Goal: Use online tool/utility: Utilize a website feature to perform a specific function

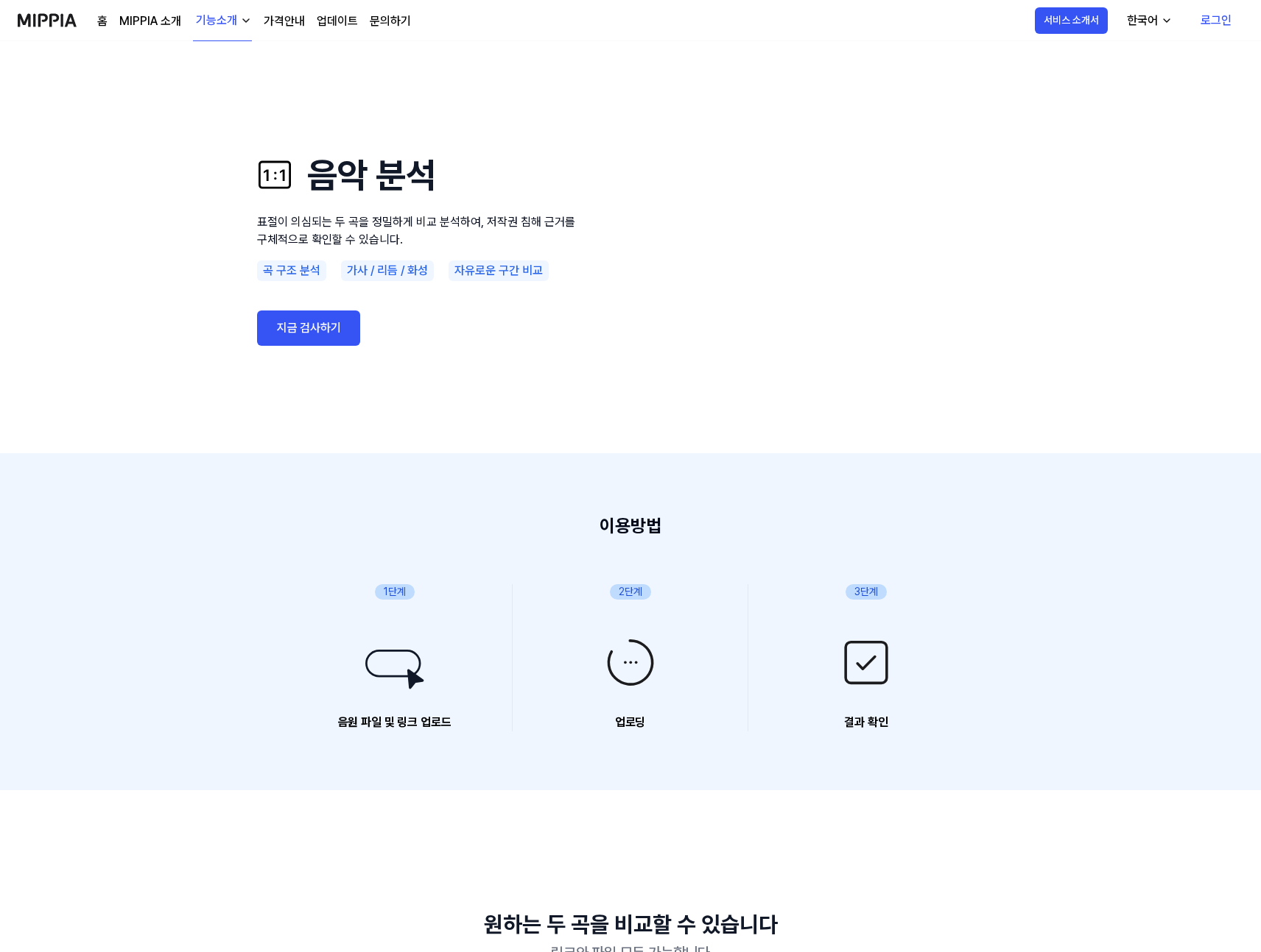
click at [331, 327] on link "지금 검사하기" at bounding box center [308, 327] width 103 height 35
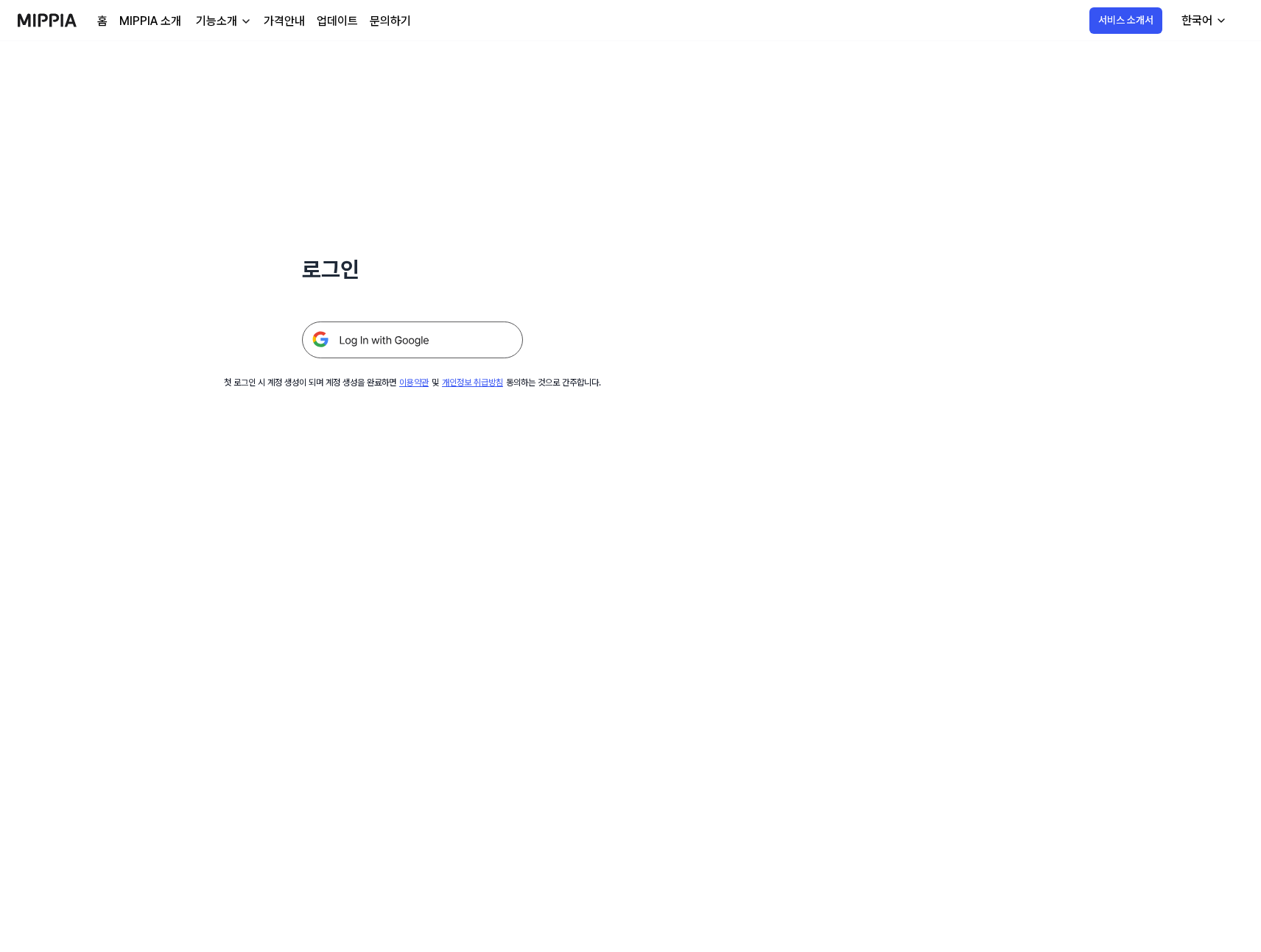
click at [399, 348] on img at bounding box center [411, 339] width 221 height 37
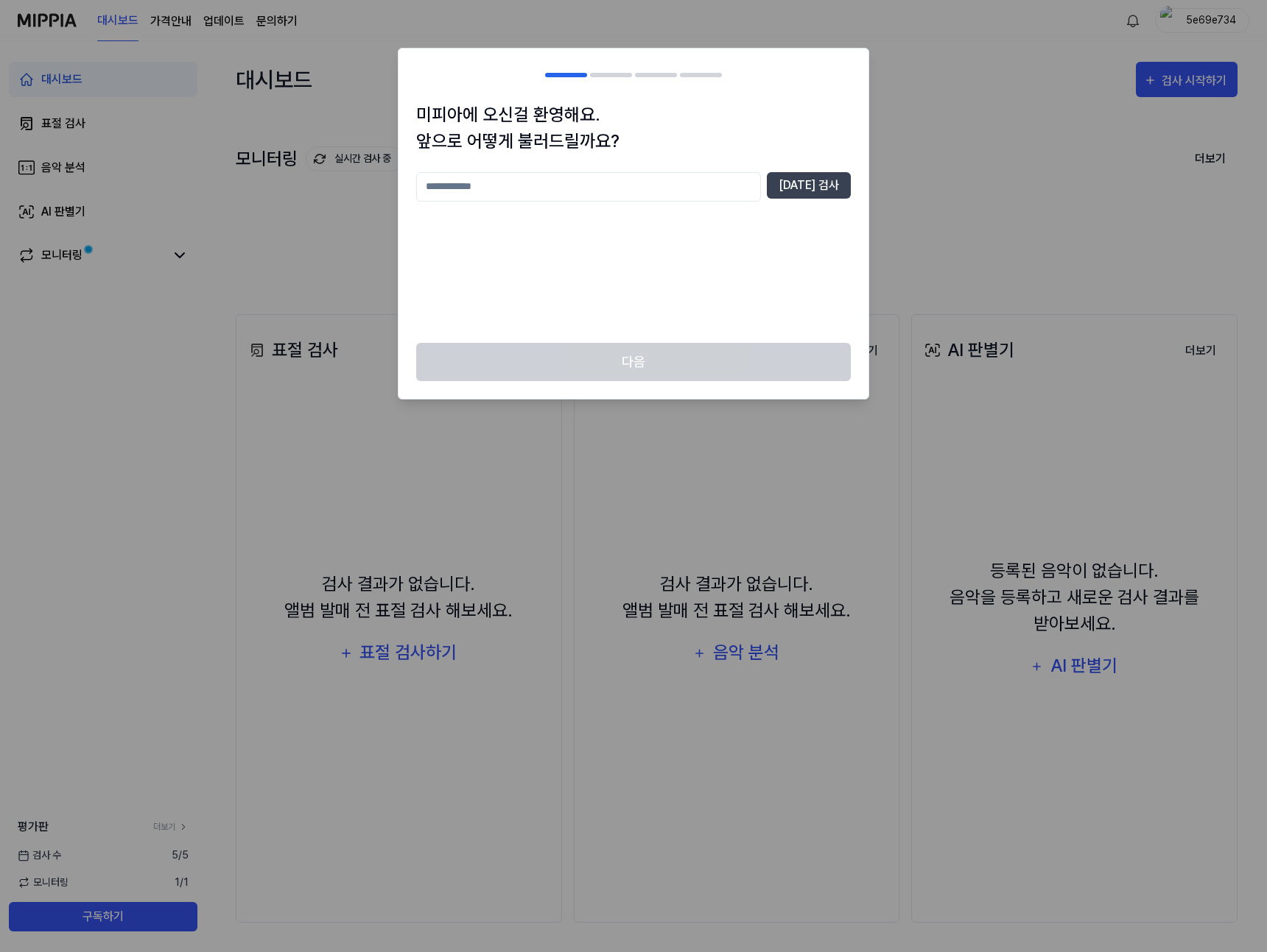
click at [496, 187] on input "text" at bounding box center [588, 188] width 344 height 30
type input "****"
click at [819, 190] on button "[DATE] 검사" at bounding box center [809, 186] width 84 height 27
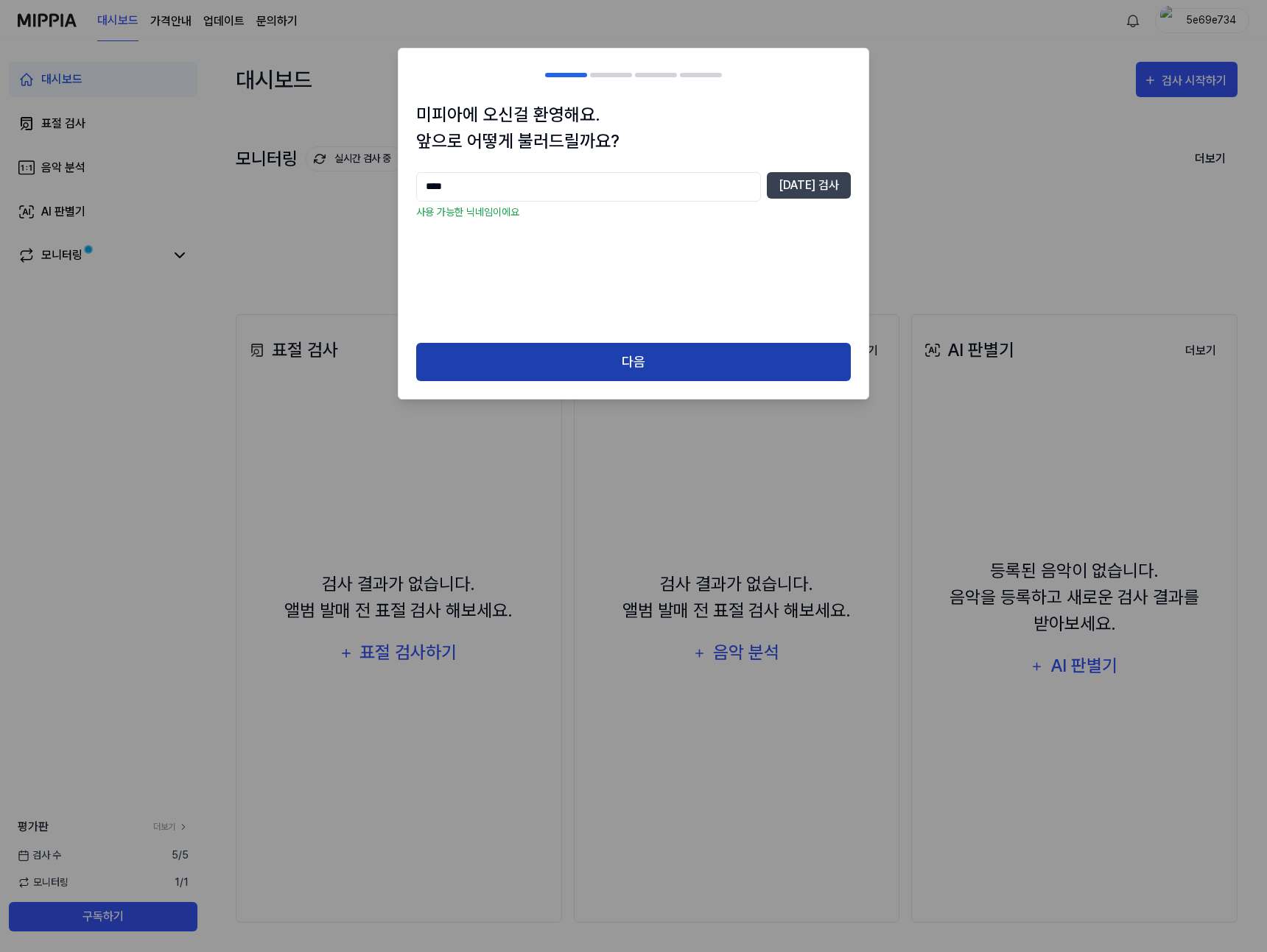
click at [630, 348] on button "다음" at bounding box center [633, 362] width 434 height 39
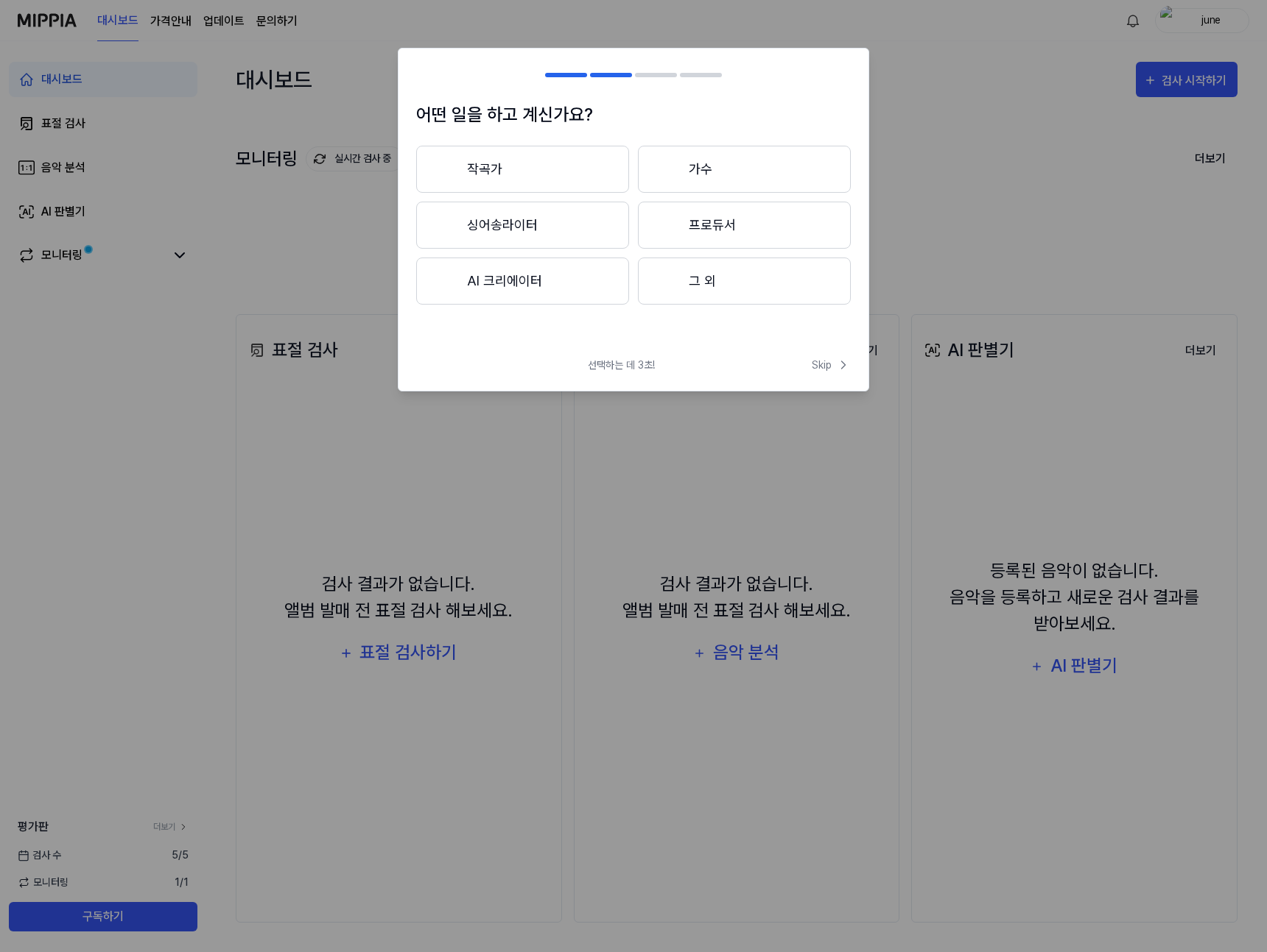
click at [556, 184] on button "작곡가" at bounding box center [522, 169] width 213 height 47
click at [821, 372] on span "Skip" at bounding box center [831, 364] width 39 height 15
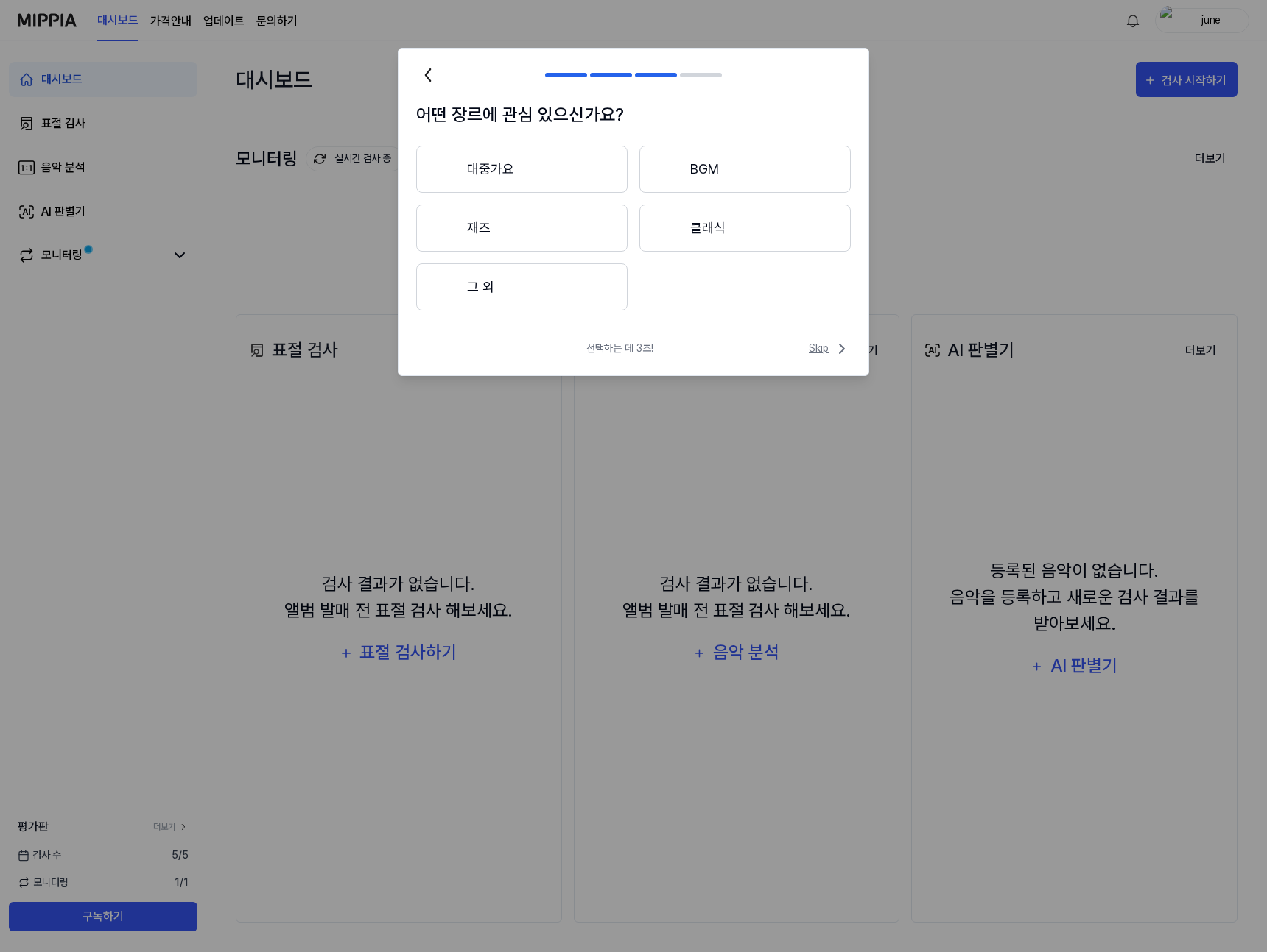
click at [826, 354] on span "Skip" at bounding box center [830, 349] width 42 height 18
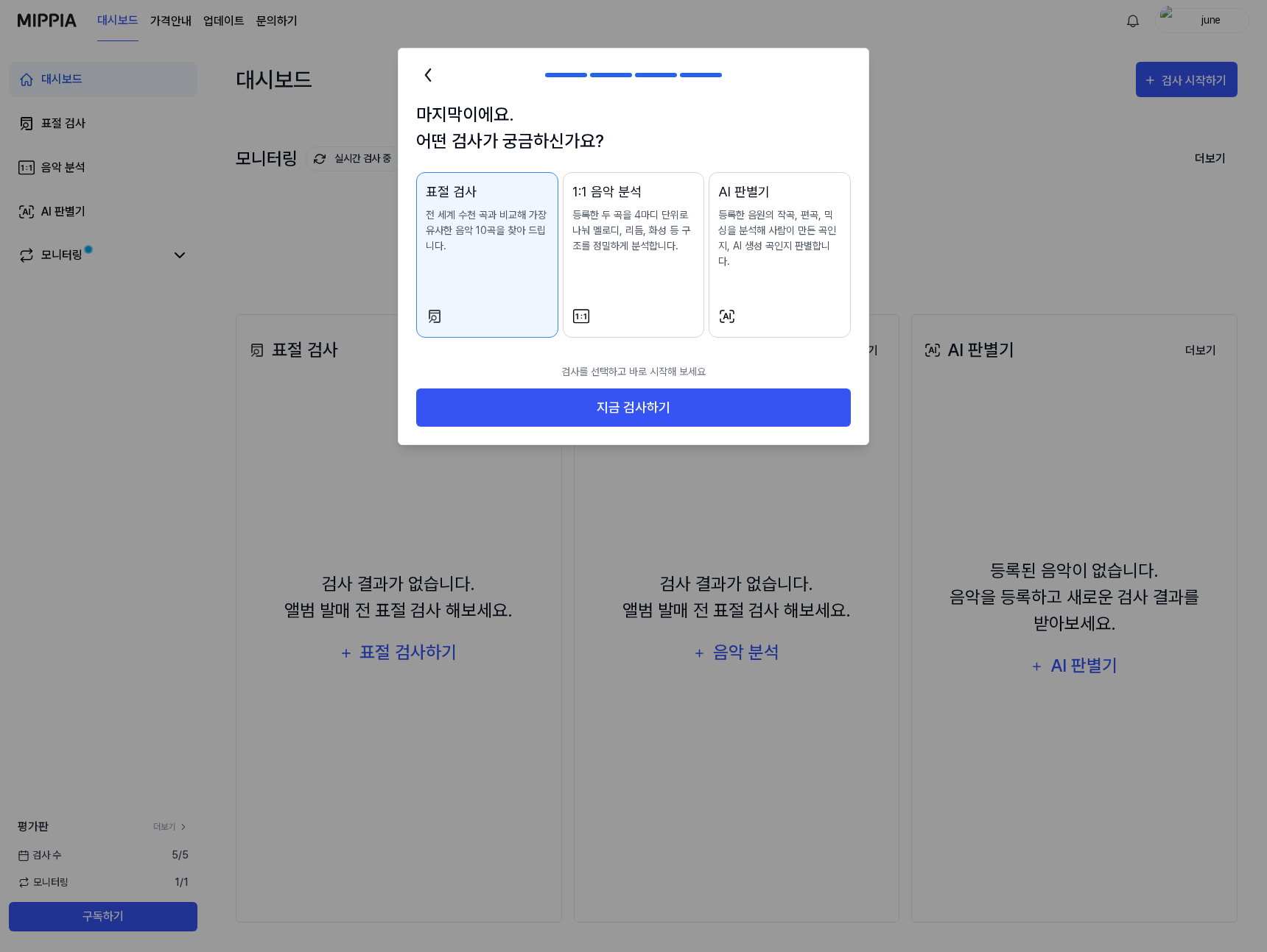
click at [635, 278] on div "1:1 음악 분석 등록한 두 곡을 4마디 단위로 나눠 멜로디, 리듬, 화성 등 구조를 정밀하게 분석합니다." at bounding box center [633, 233] width 123 height 102
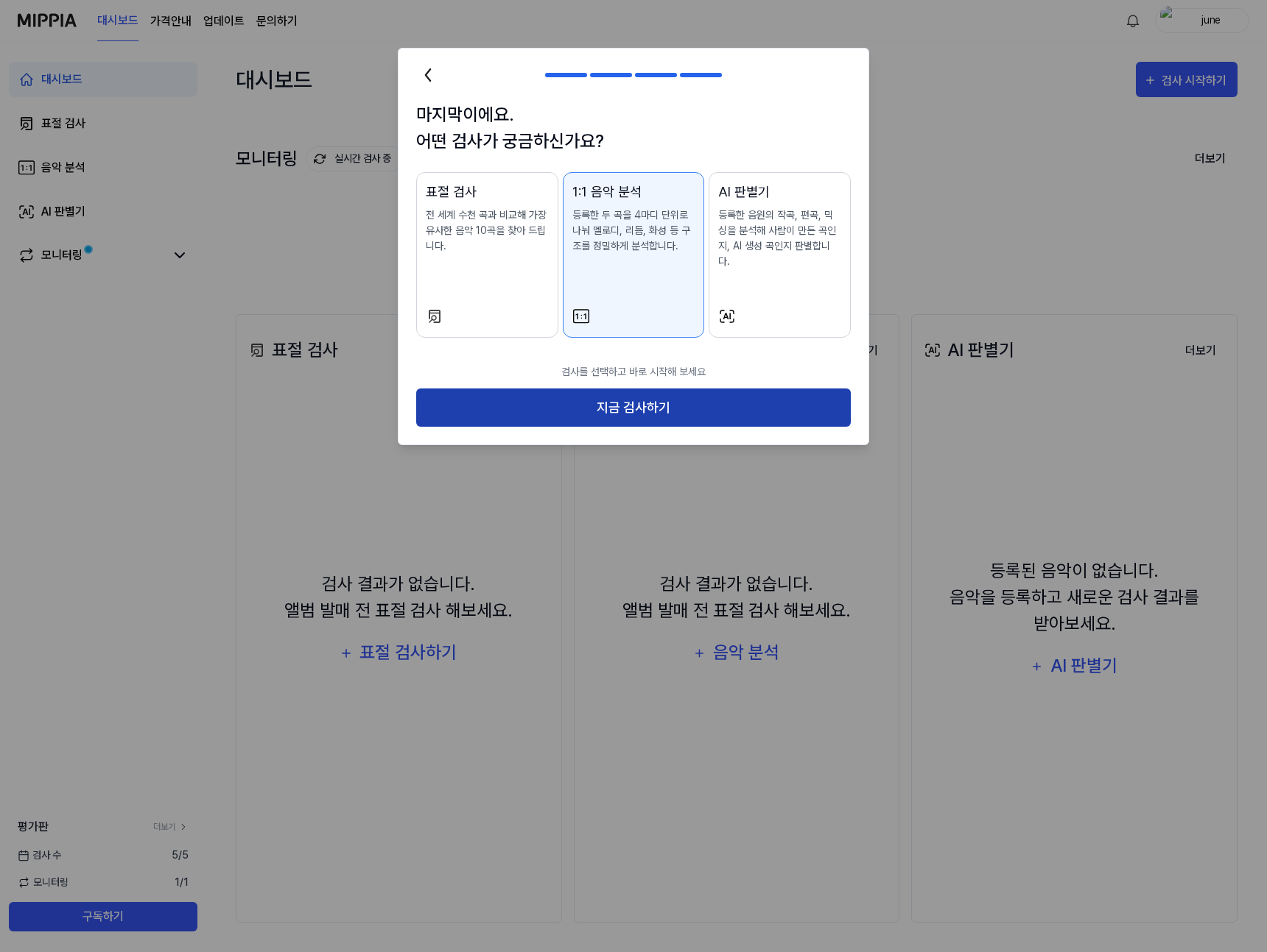
click at [656, 388] on button "지금 검사하기" at bounding box center [633, 407] width 434 height 39
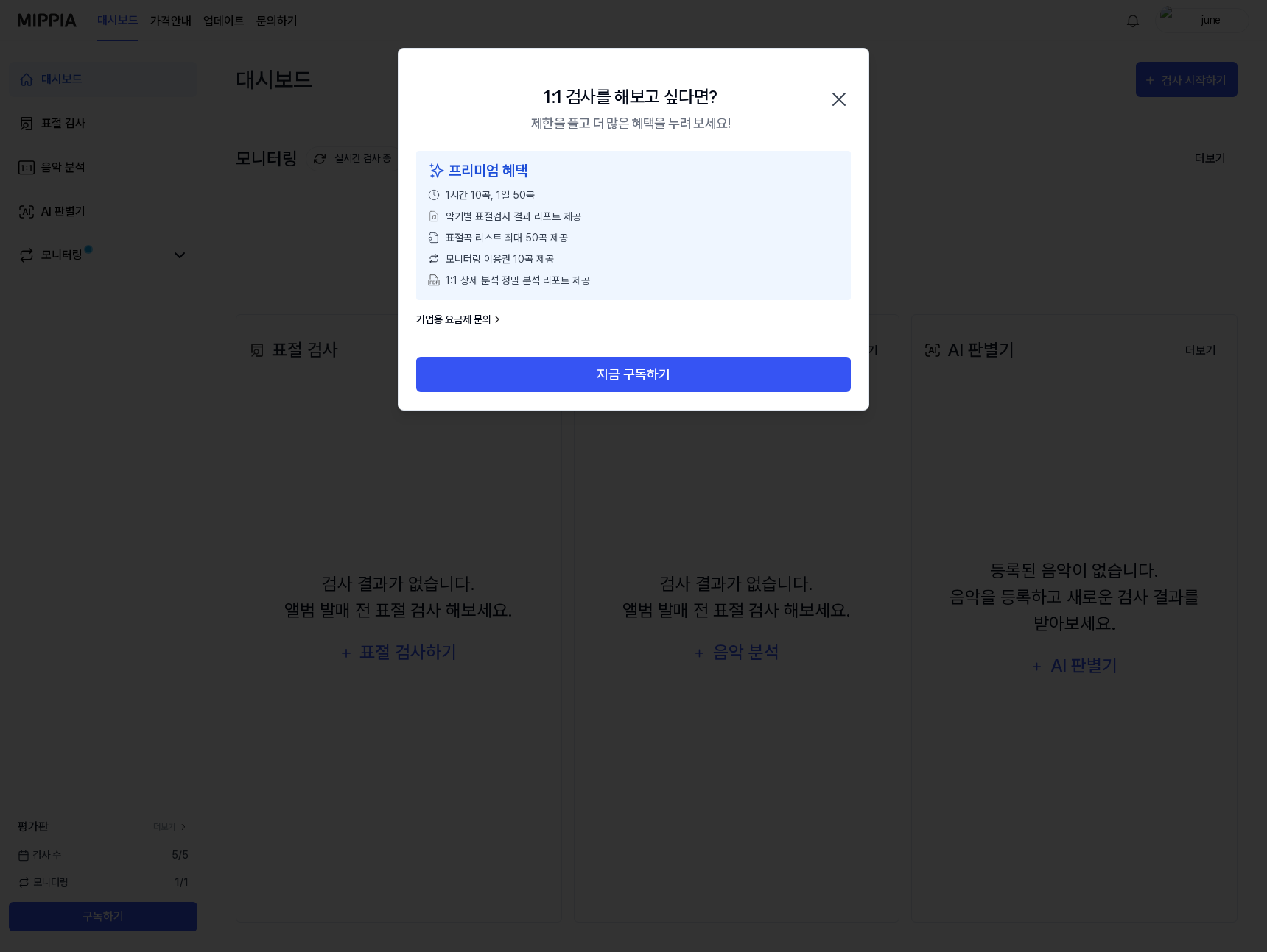
click at [839, 94] on icon "button" at bounding box center [839, 100] width 24 height 24
